Goal: Task Accomplishment & Management: Use online tool/utility

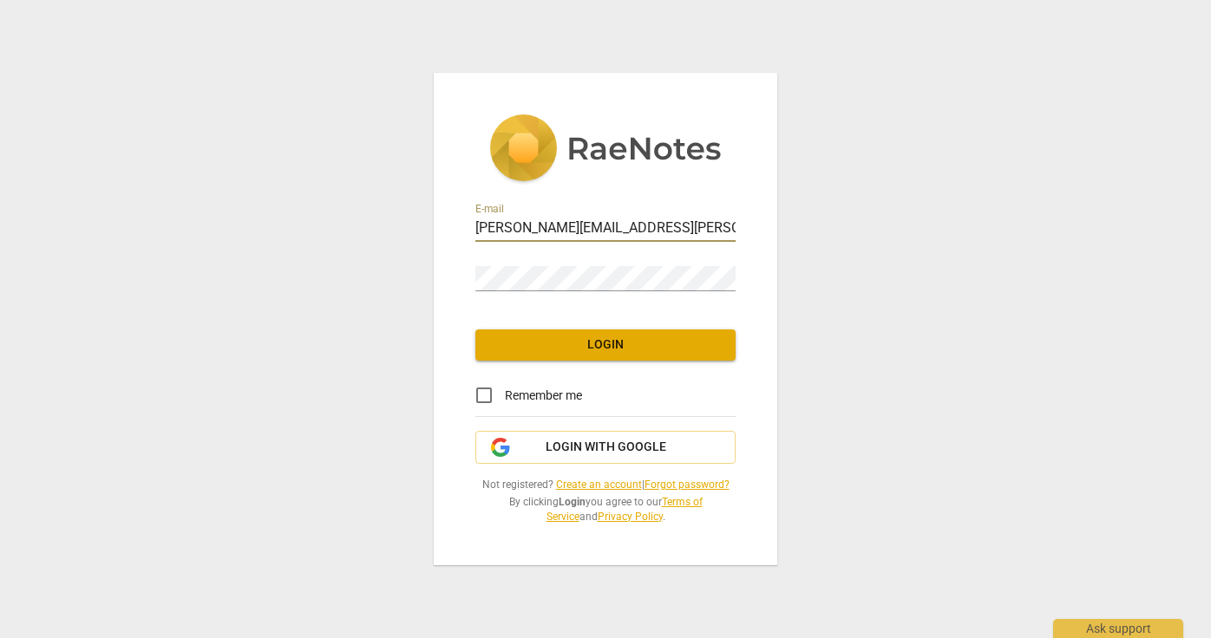
type input "irene.barath@gmail.com"
click at [704, 311] on div "E-mail irene.barath@gmail.com Password Login Remember me Login with Google Not …" at bounding box center [606, 319] width 344 height 493
click at [680, 481] on link "Forgot password?" at bounding box center [687, 485] width 85 height 12
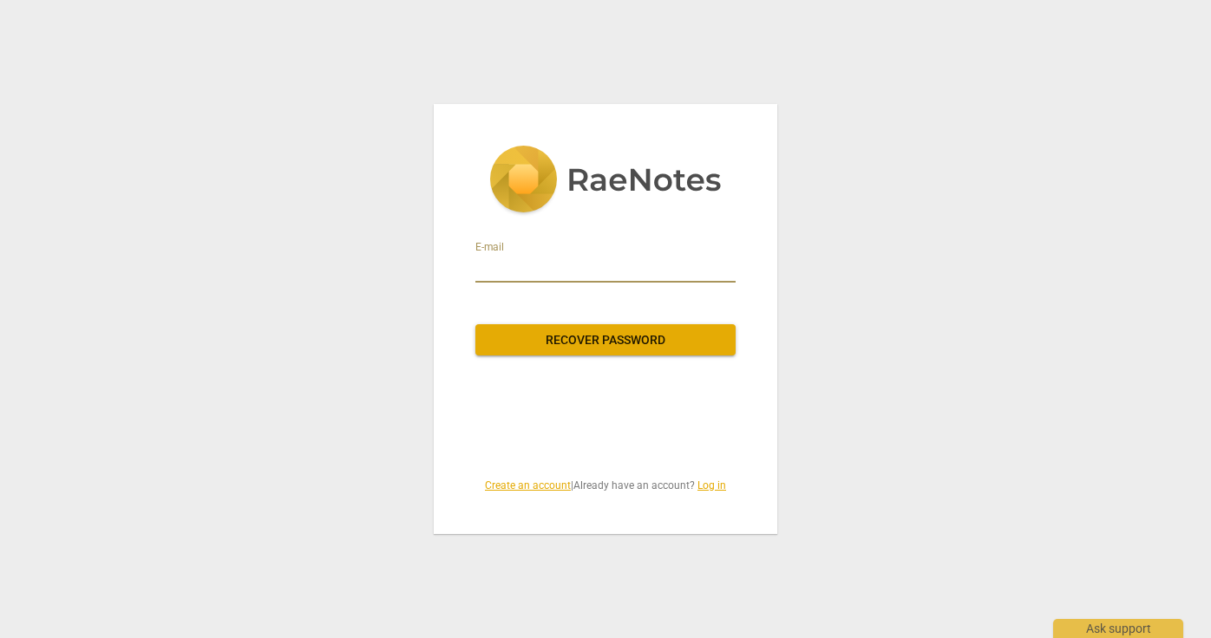
click at [478, 267] on input "email" at bounding box center [605, 269] width 260 height 28
type input "irene.barath@gmail.com"
click at [593, 339] on span "Recover password" at bounding box center [605, 340] width 232 height 17
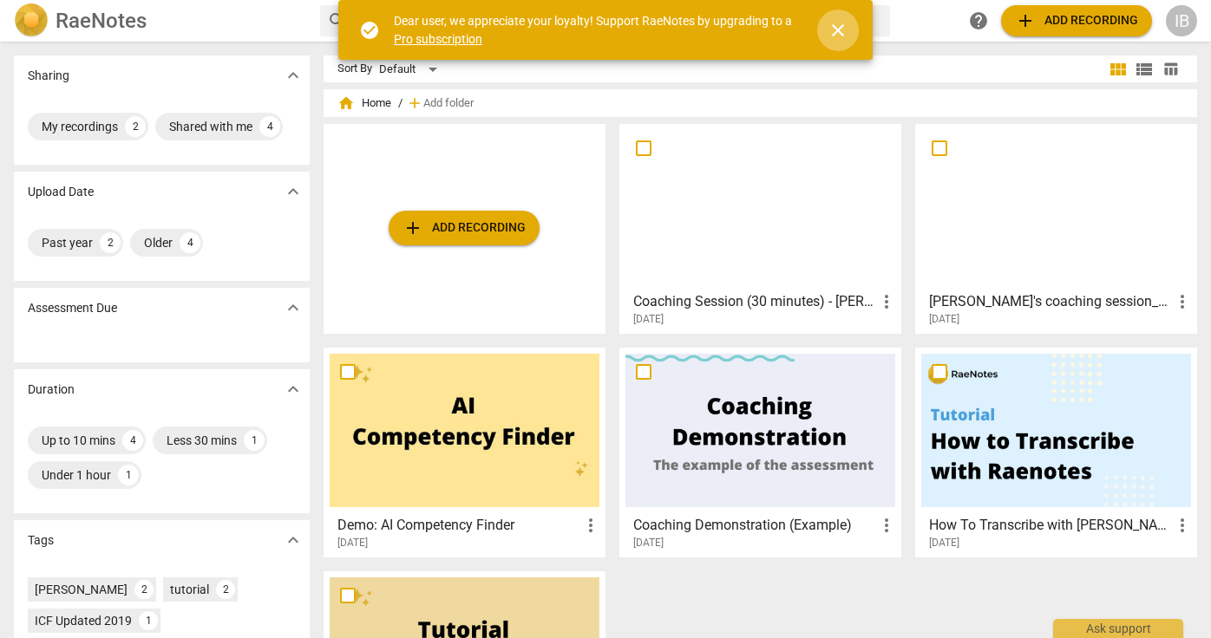
click at [836, 27] on span "close" at bounding box center [838, 30] width 21 height 21
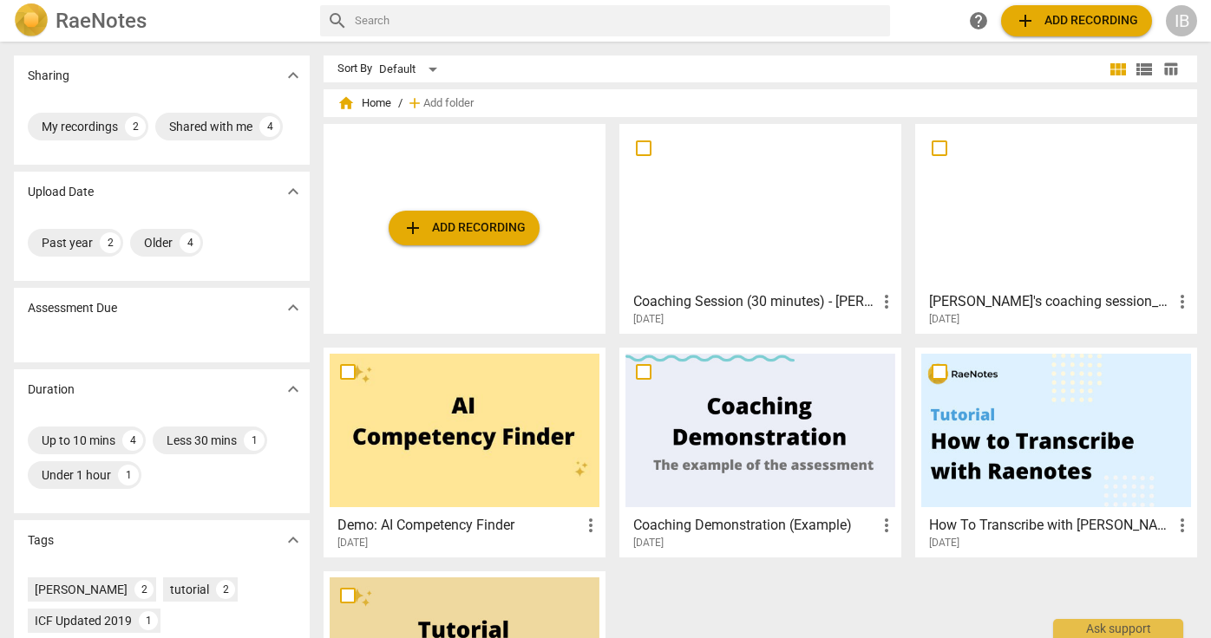
click at [1052, 18] on span "add Add recording" at bounding box center [1076, 20] width 123 height 21
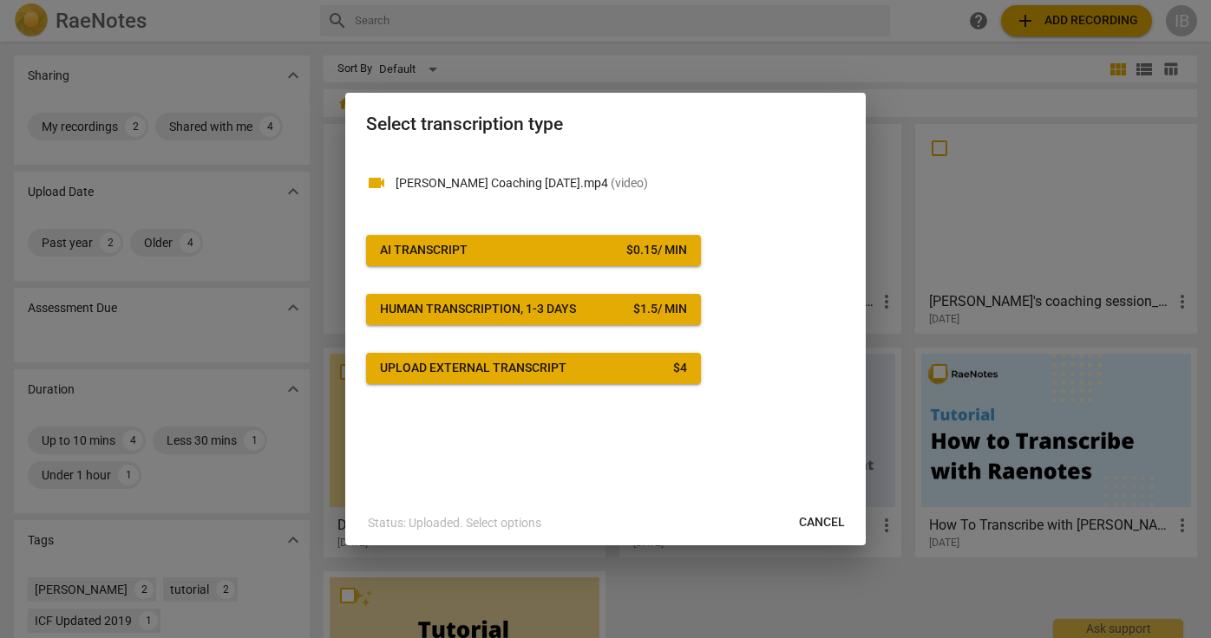
click at [425, 249] on div "AI Transcript" at bounding box center [424, 250] width 88 height 17
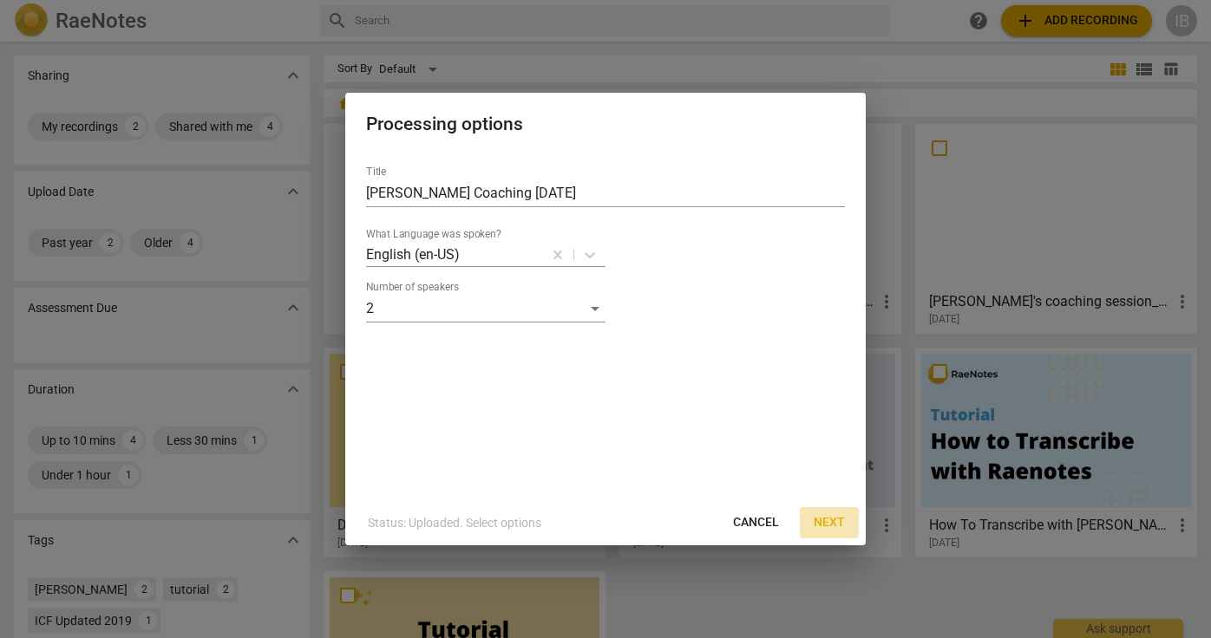
click at [834, 524] on span "Next" at bounding box center [829, 522] width 31 height 17
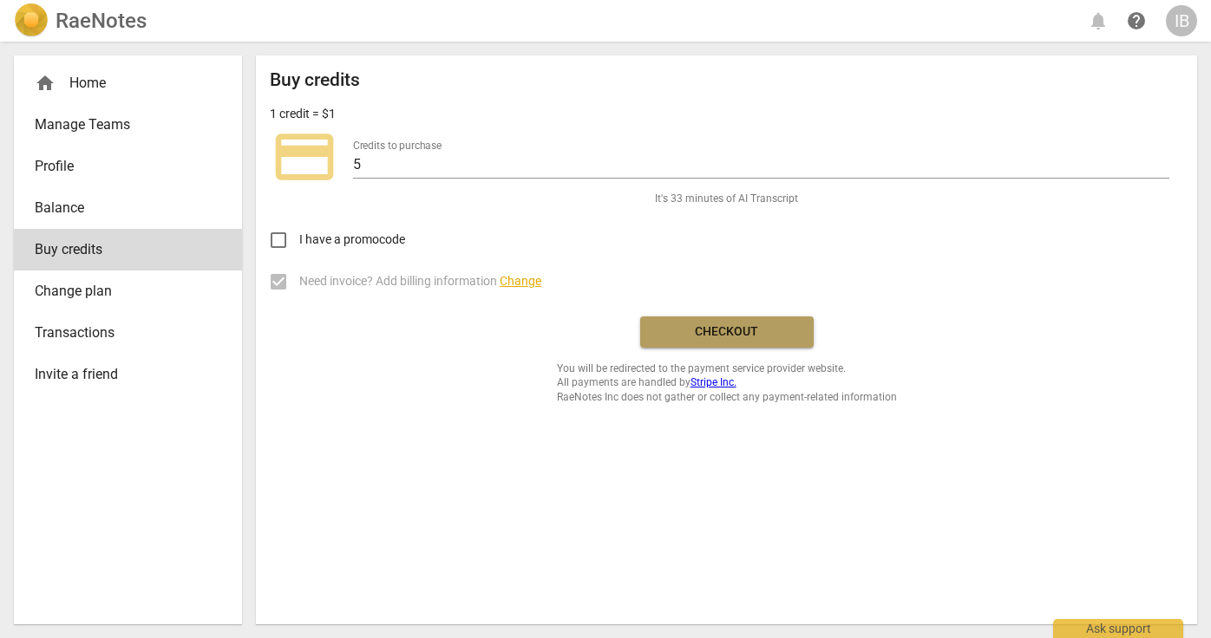
click at [729, 328] on span "Checkout" at bounding box center [727, 332] width 146 height 17
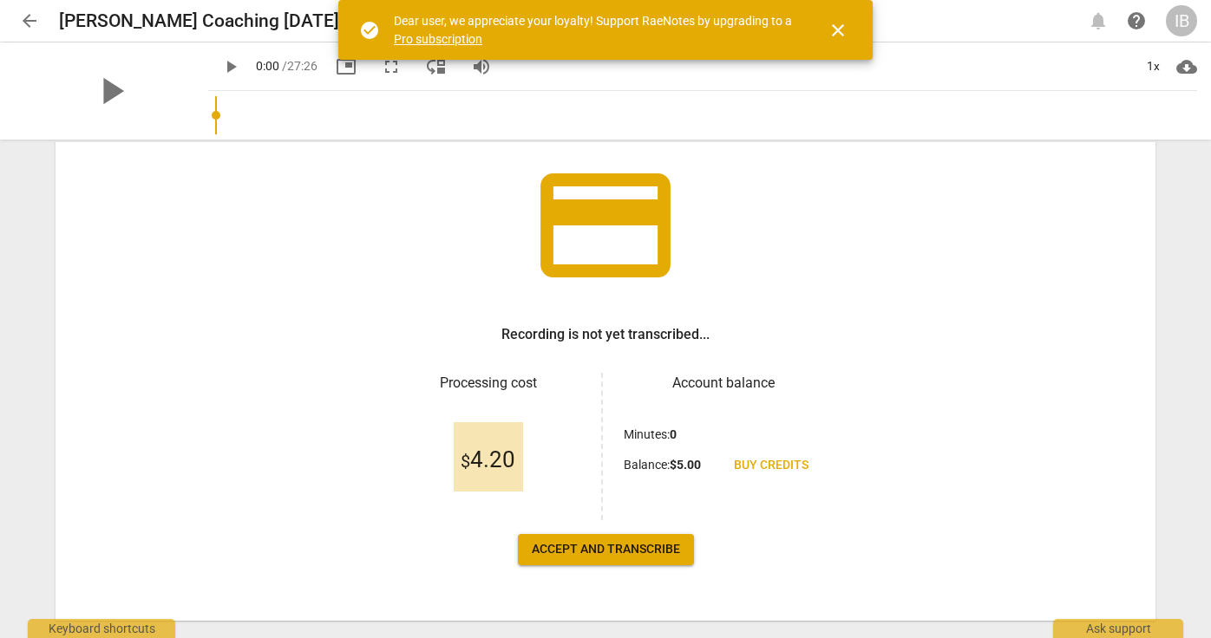
scroll to position [112, 0]
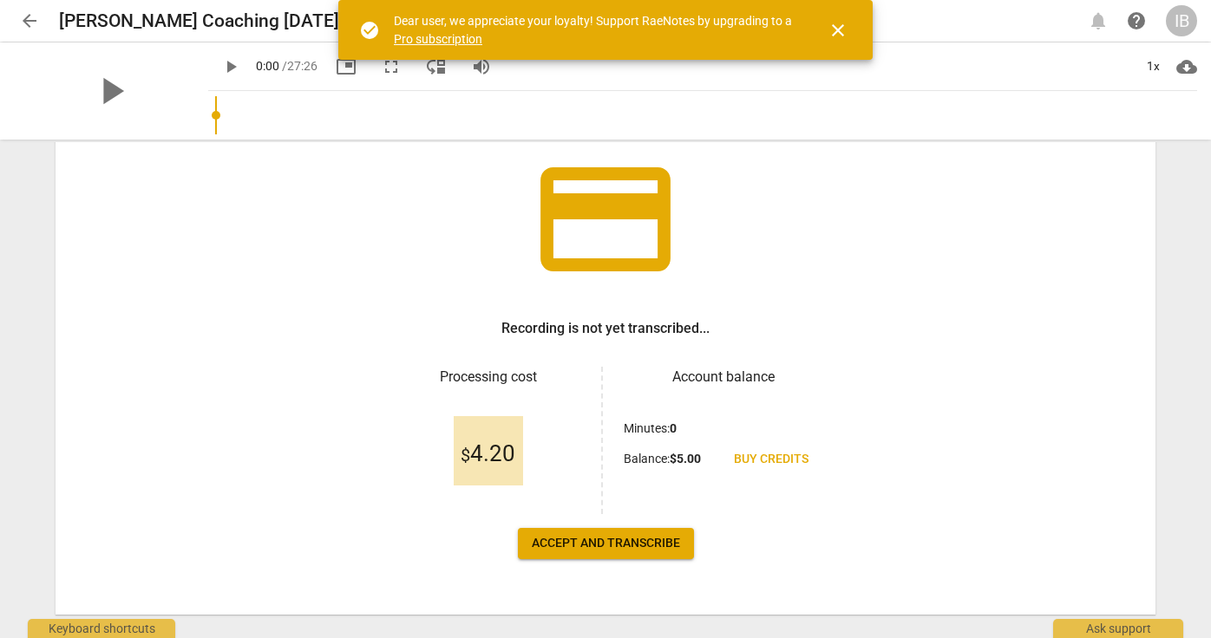
click at [837, 29] on span "close" at bounding box center [838, 30] width 21 height 21
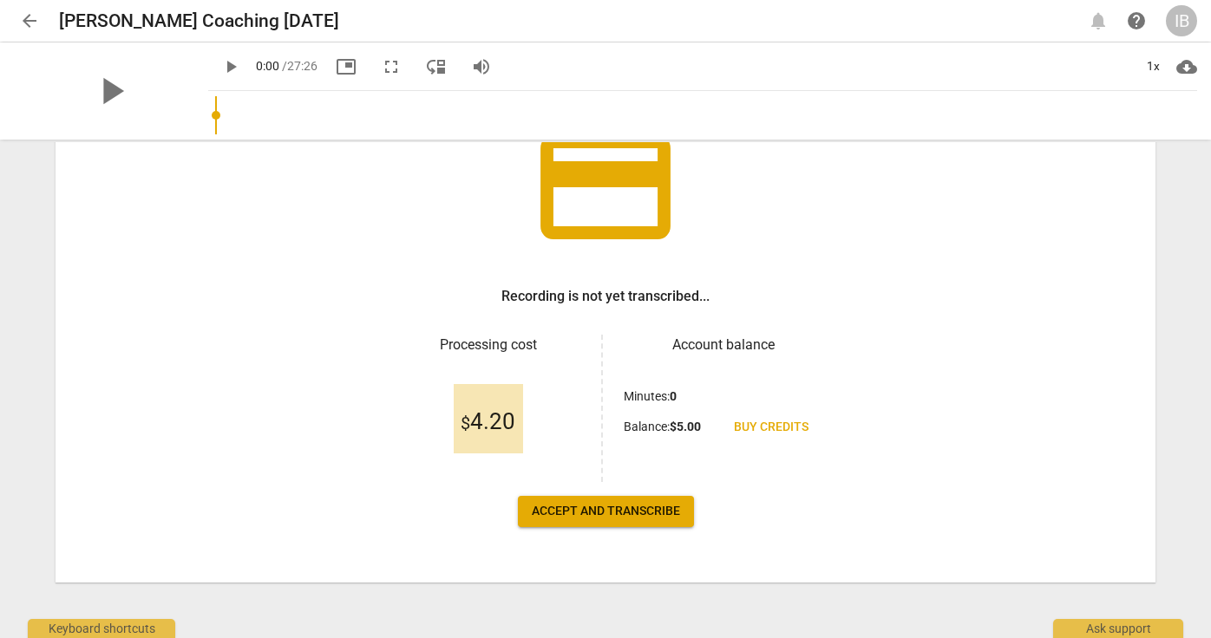
scroll to position [0, 1]
click at [582, 512] on span "Accept and transcribe" at bounding box center [606, 511] width 148 height 17
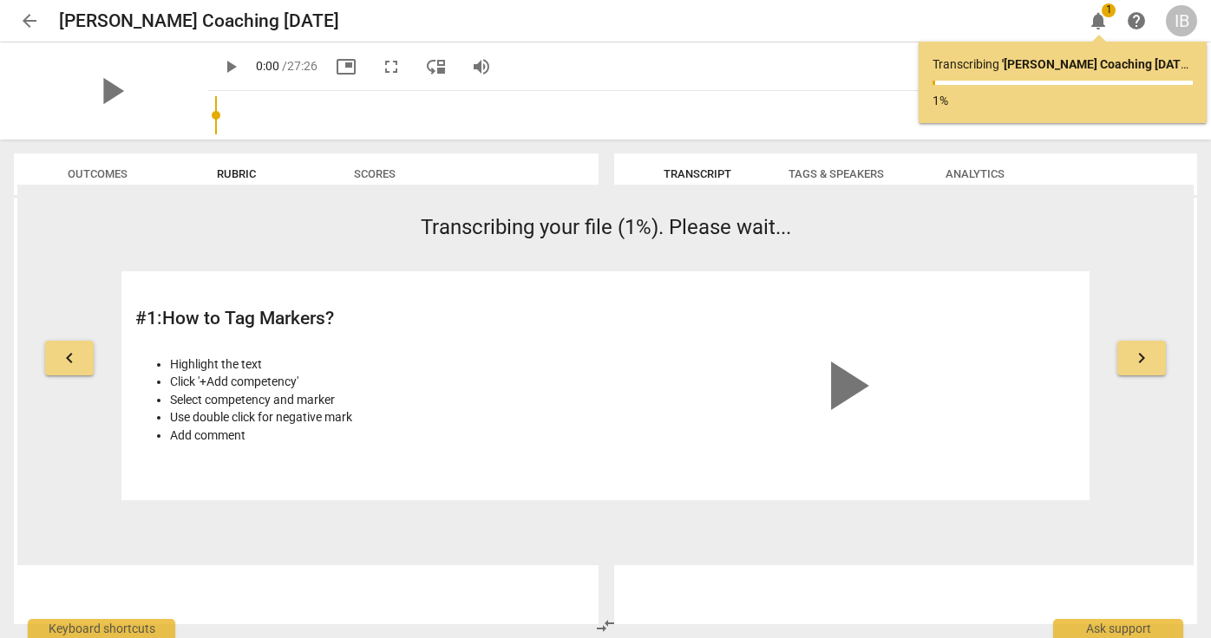
scroll to position [0, 0]
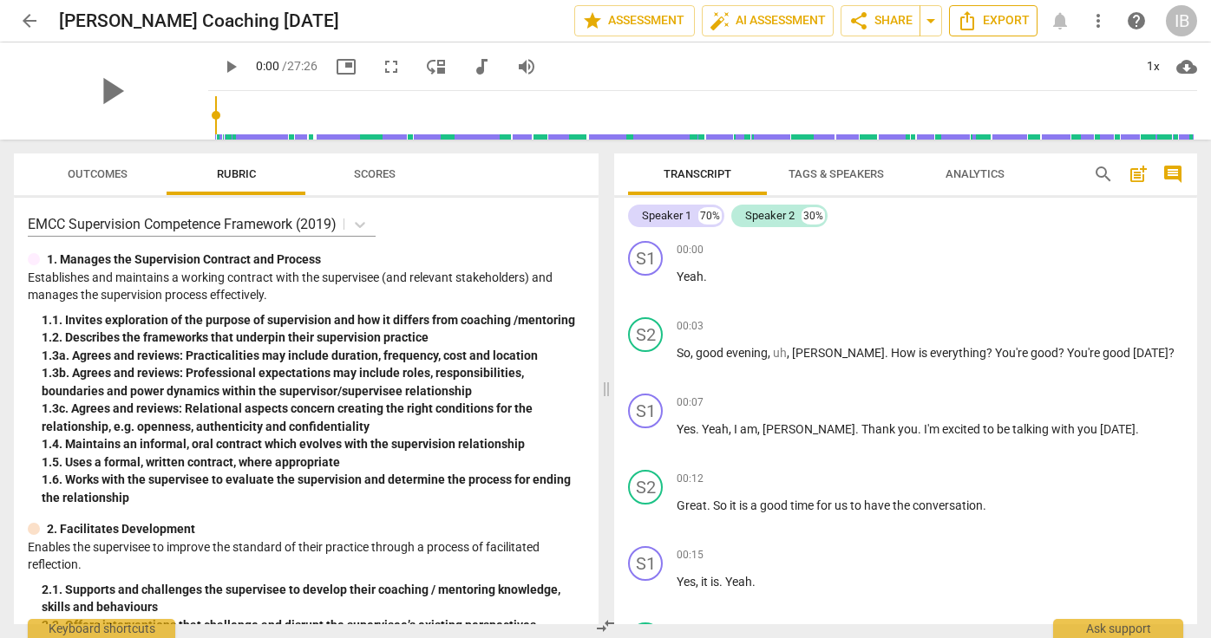
click at [978, 20] on span "Export" at bounding box center [993, 20] width 73 height 21
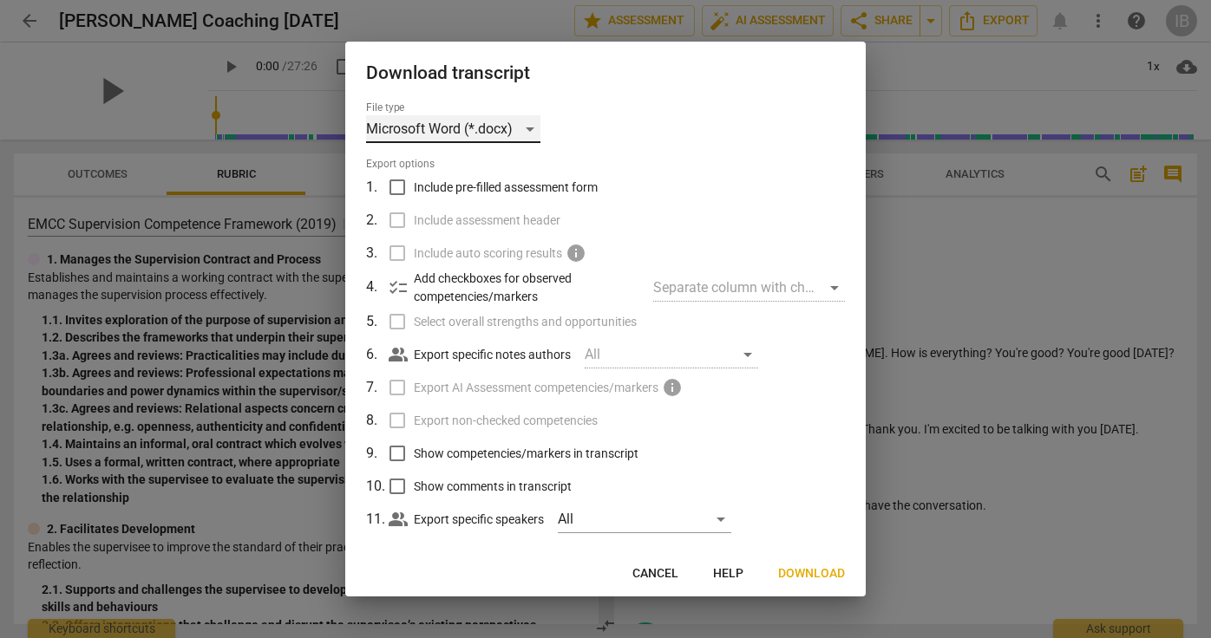
click at [529, 127] on div "Microsoft Word (*.docx)" at bounding box center [453, 129] width 174 height 28
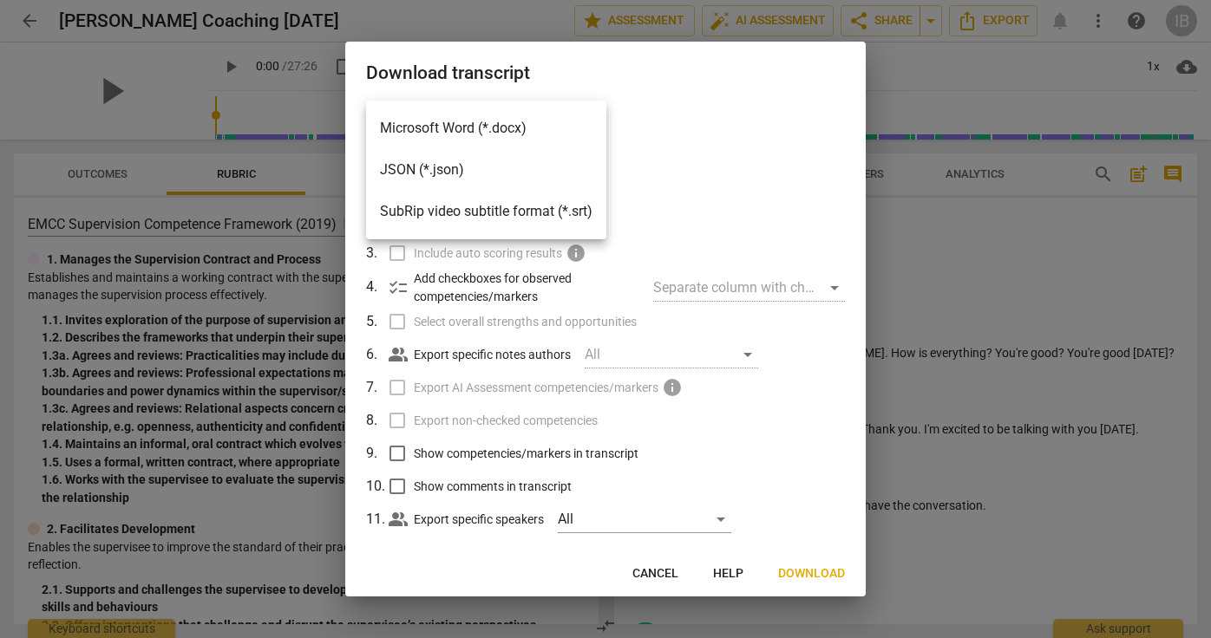
click at [507, 126] on li "Microsoft Word (*.docx)" at bounding box center [486, 129] width 240 height 42
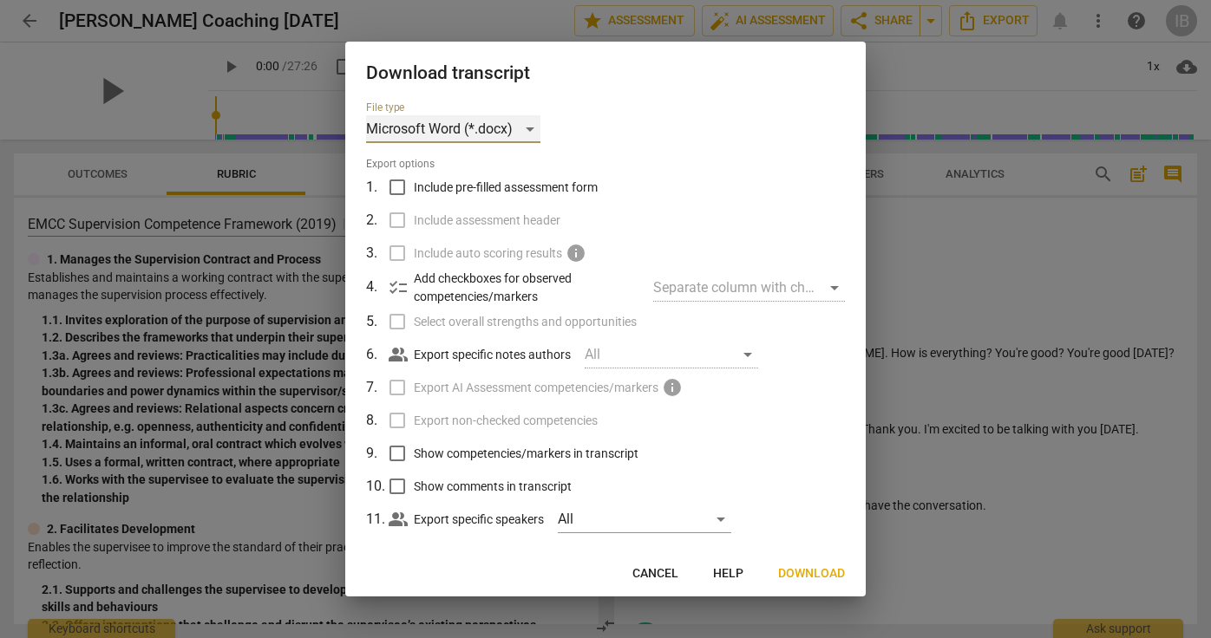
scroll to position [3, 0]
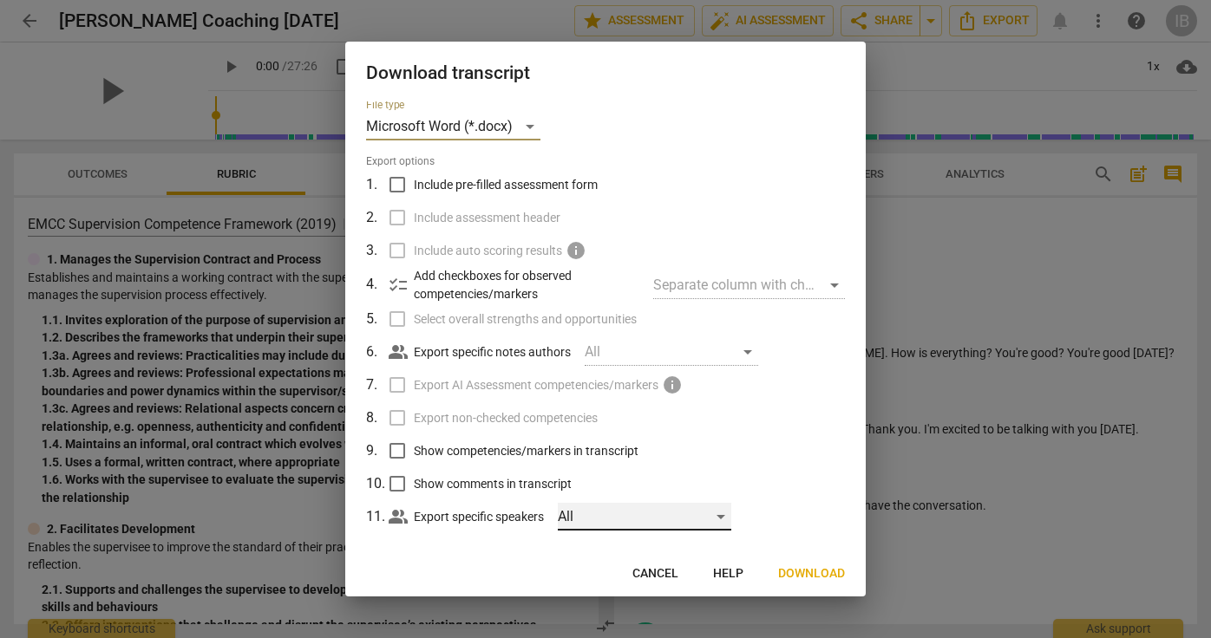
click at [723, 514] on div "All" at bounding box center [644, 517] width 173 height 28
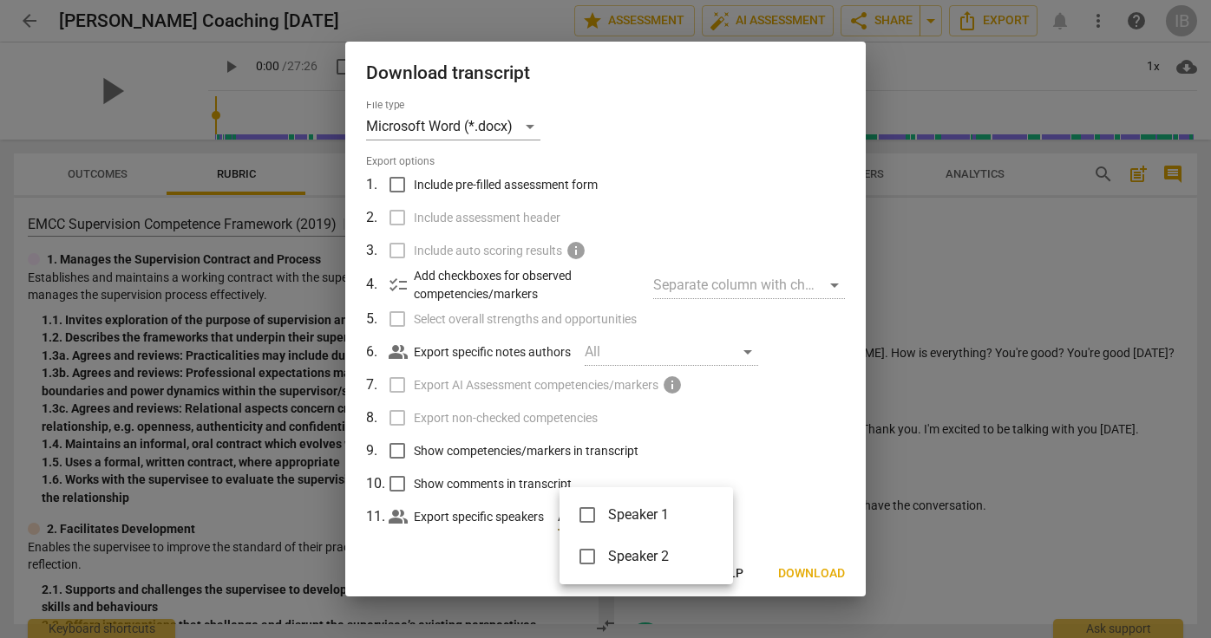
scroll to position [0, 0]
click at [770, 493] on div at bounding box center [605, 319] width 1211 height 638
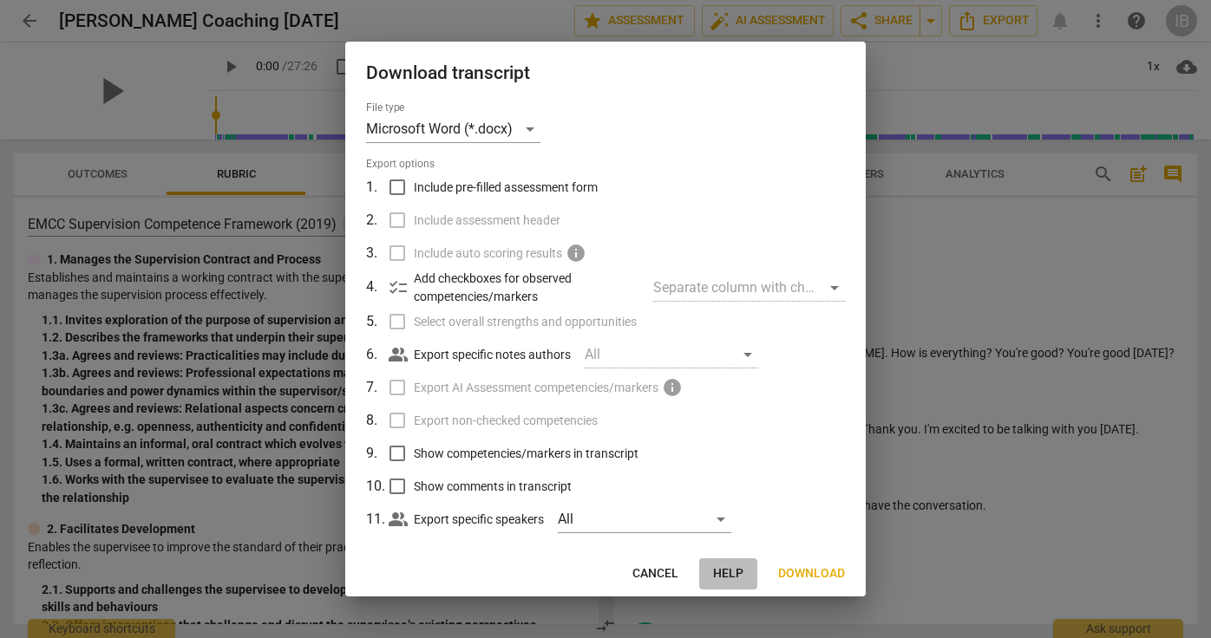
click at [729, 572] on span "Help" at bounding box center [728, 574] width 30 height 17
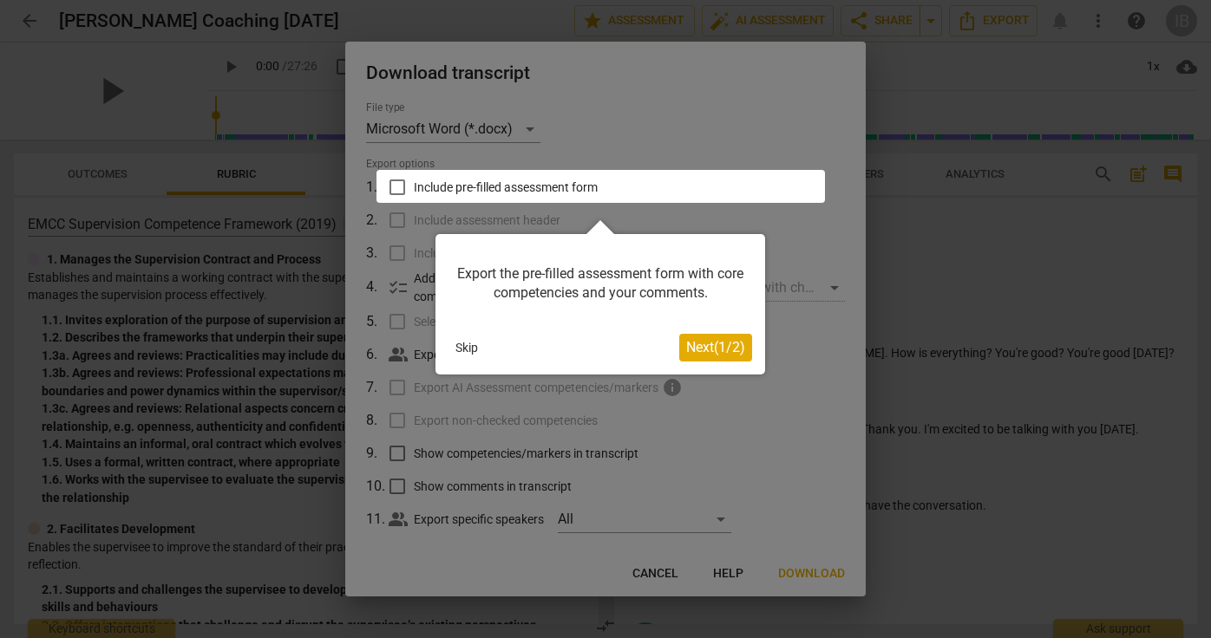
click at [462, 347] on button "Skip" at bounding box center [466, 348] width 36 height 26
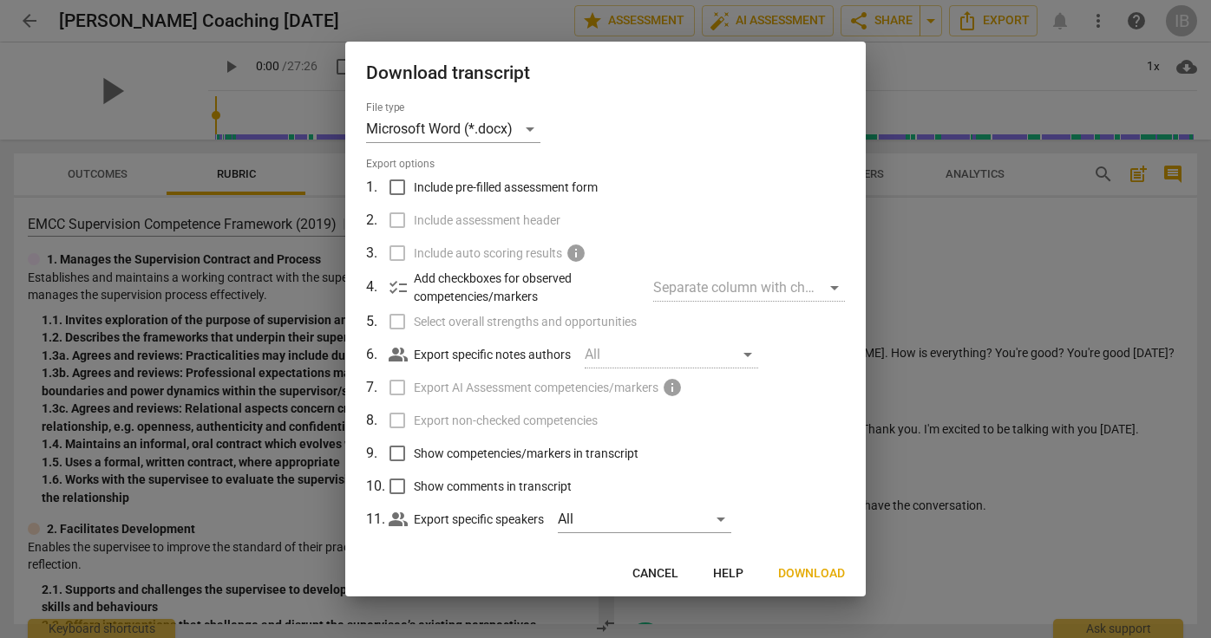
click at [791, 570] on span "Download" at bounding box center [811, 574] width 67 height 17
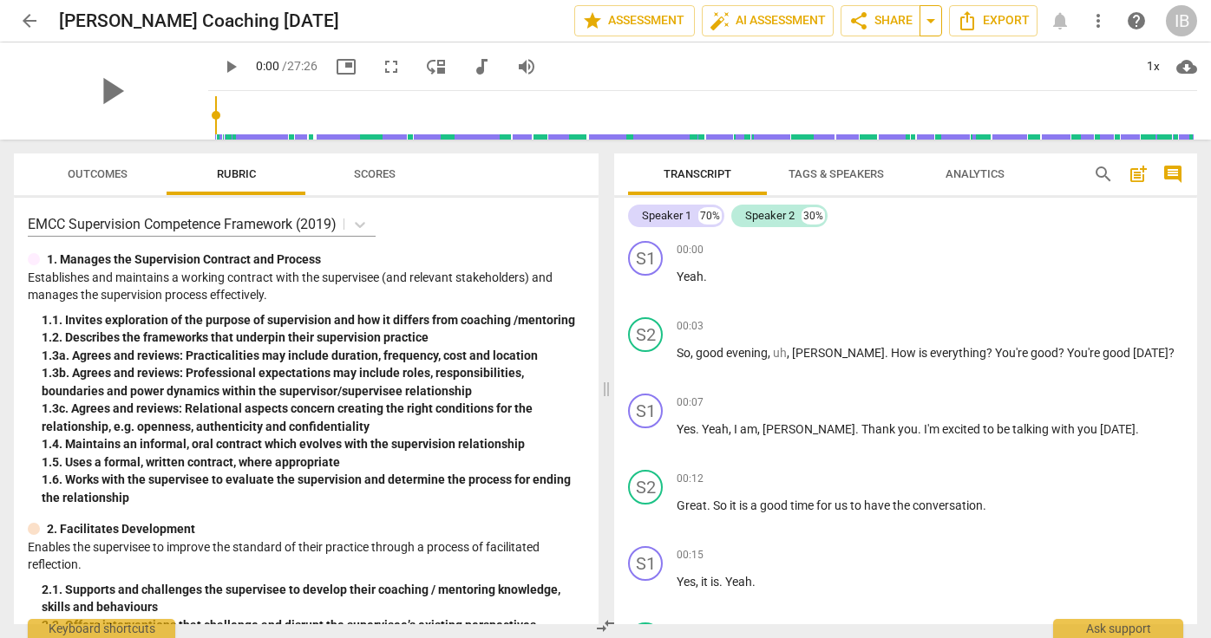
click at [931, 19] on span "arrow_drop_down" at bounding box center [930, 20] width 21 height 21
click at [865, 16] on span "share" at bounding box center [858, 20] width 21 height 21
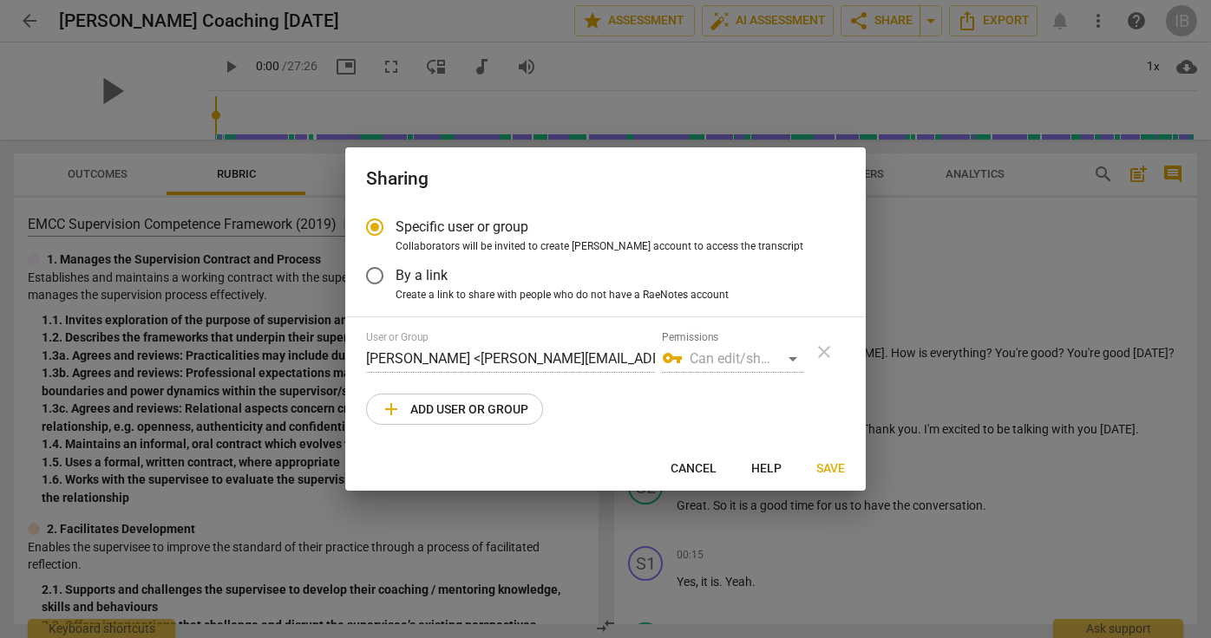
click at [687, 462] on span "Cancel" at bounding box center [694, 469] width 46 height 17
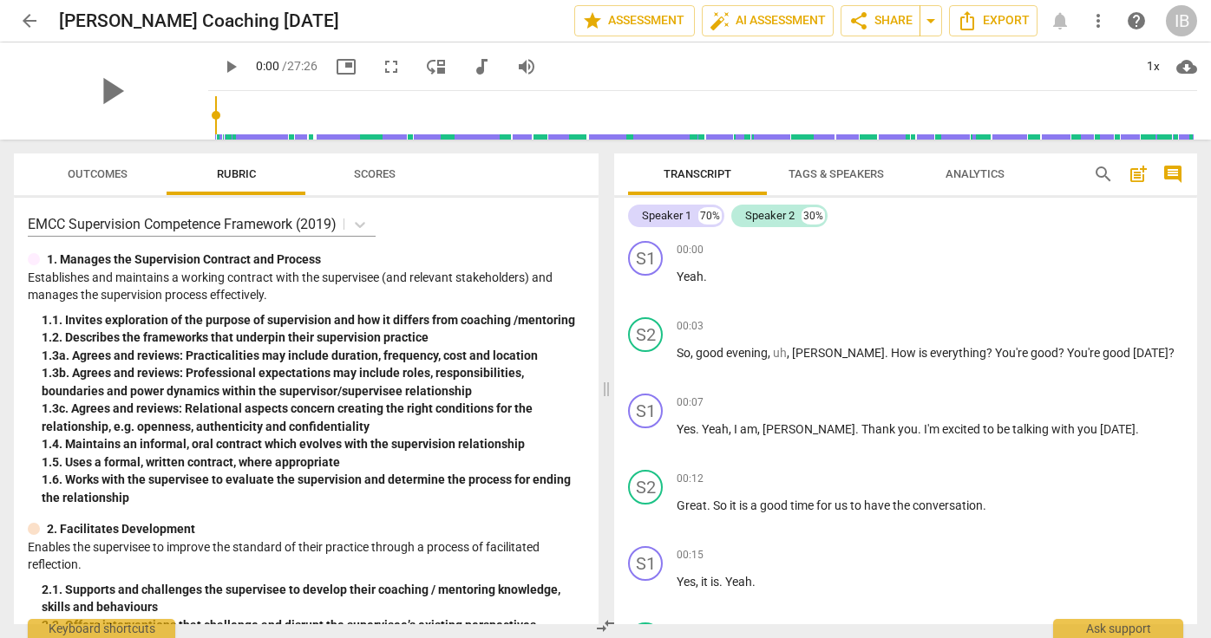
radio input "false"
click at [972, 17] on icon "Export" at bounding box center [967, 20] width 14 height 19
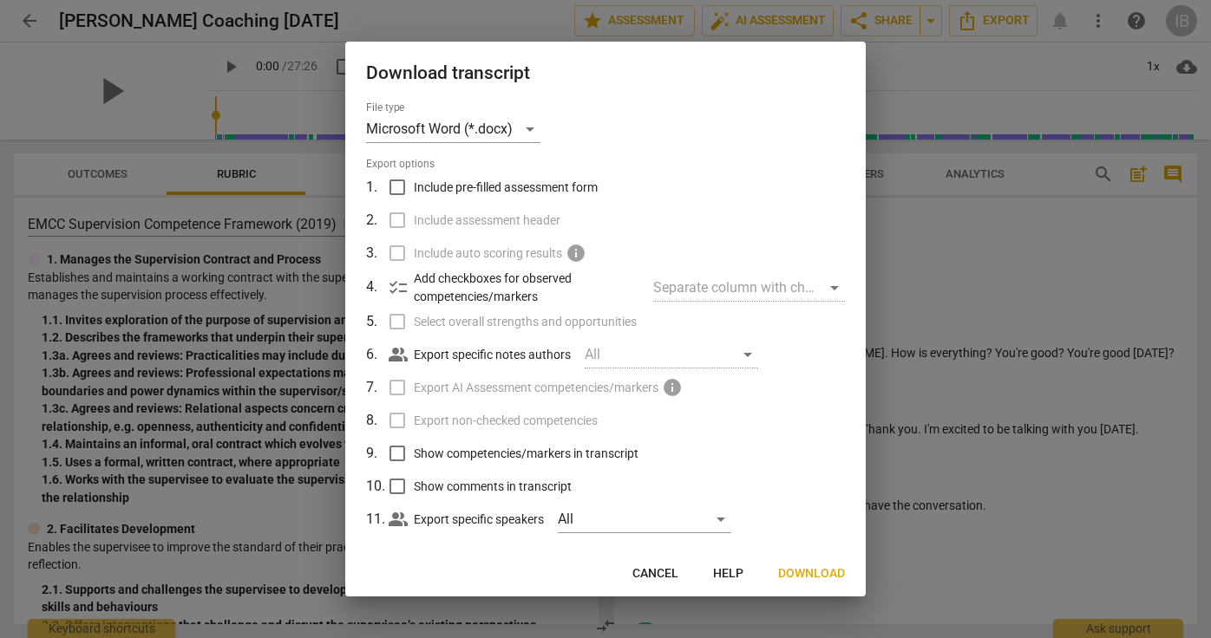
click at [1092, 74] on div at bounding box center [605, 319] width 1211 height 638
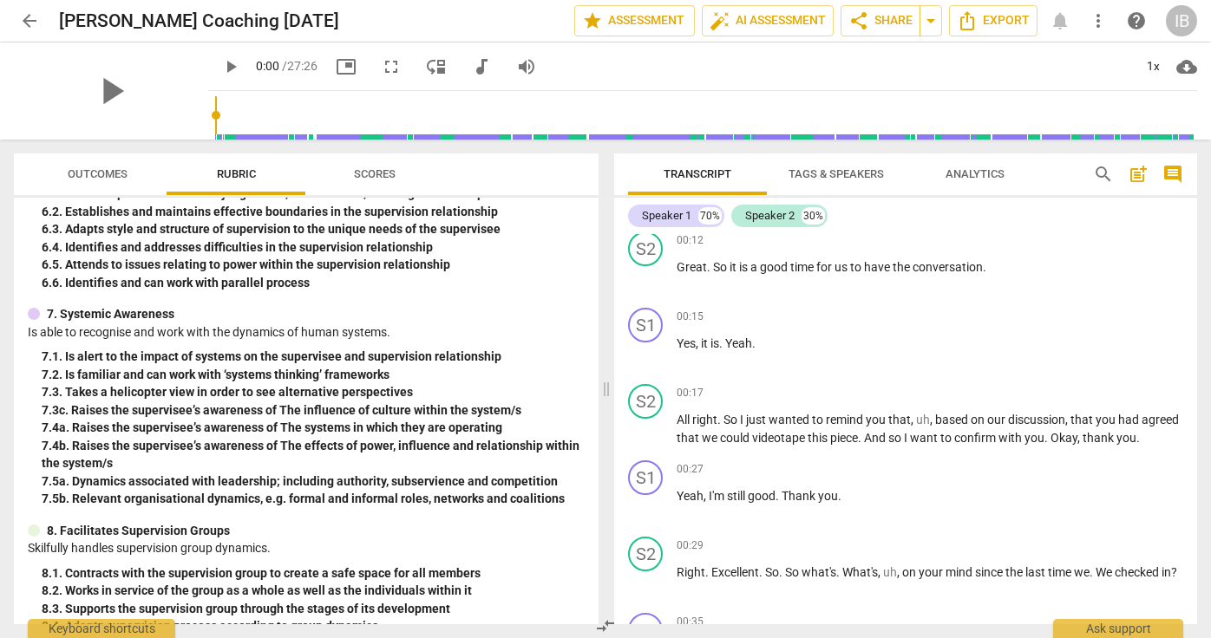
scroll to position [1530, 0]
click at [89, 173] on span "Outcomes" at bounding box center [98, 173] width 60 height 13
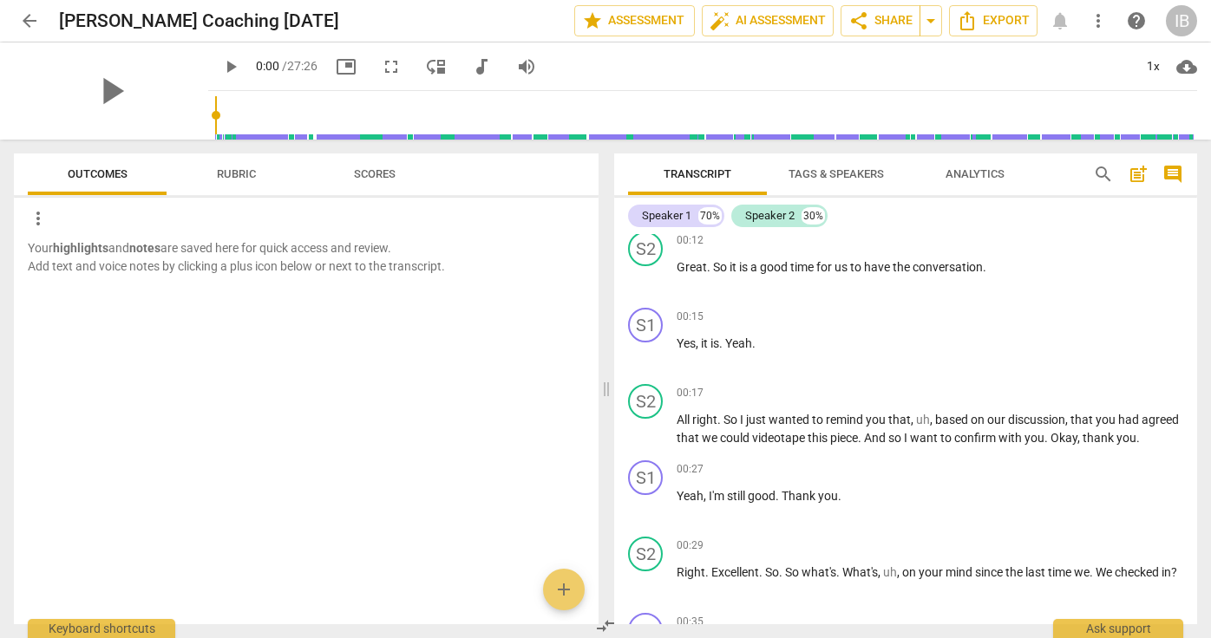
scroll to position [0, 0]
click at [235, 171] on span "Rubric" at bounding box center [236, 173] width 39 height 13
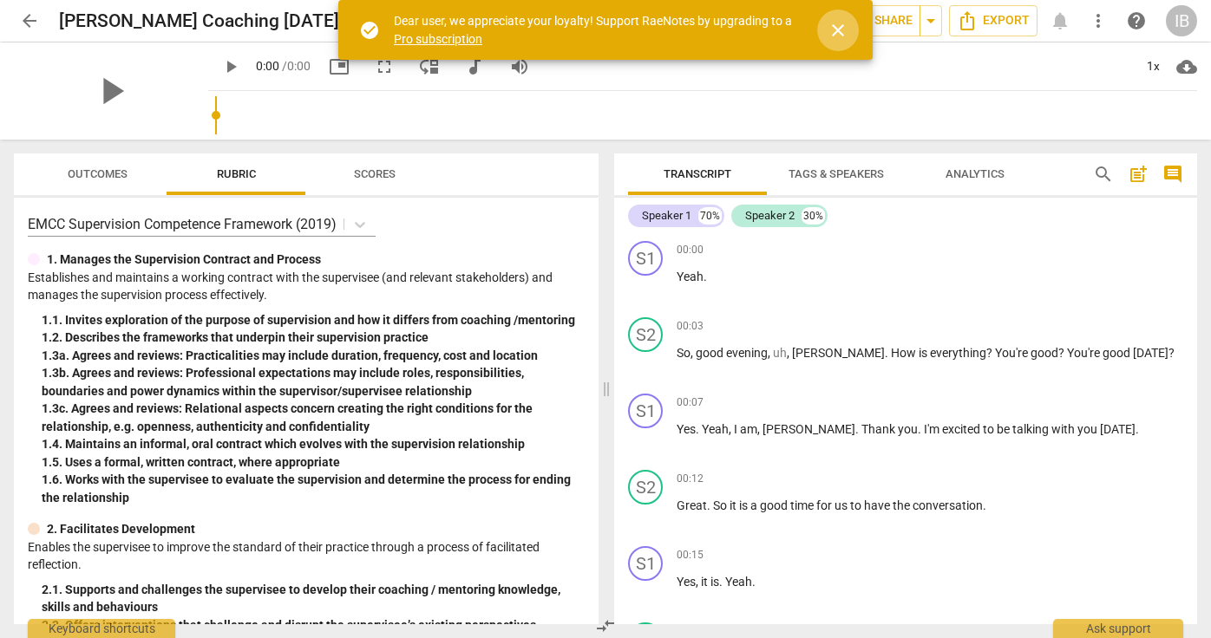
click at [838, 29] on span "close" at bounding box center [838, 30] width 21 height 21
